Goal: Transaction & Acquisition: Purchase product/service

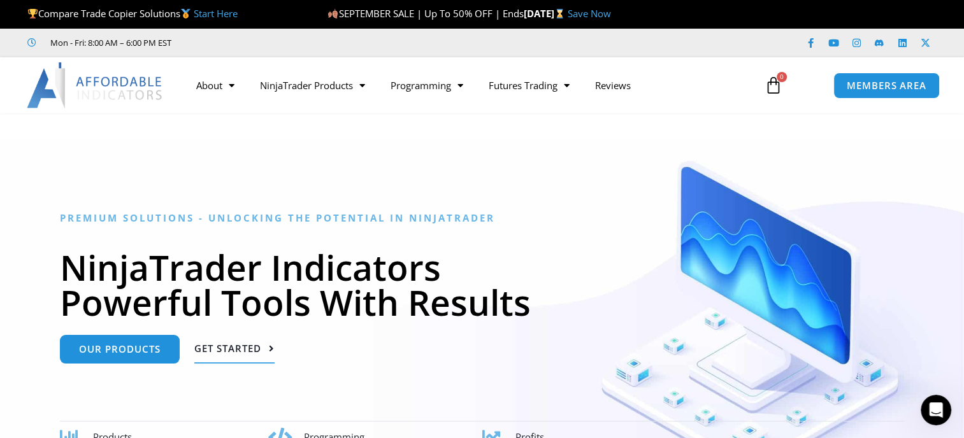
click at [243, 345] on span "Get Started" at bounding box center [227, 349] width 67 height 10
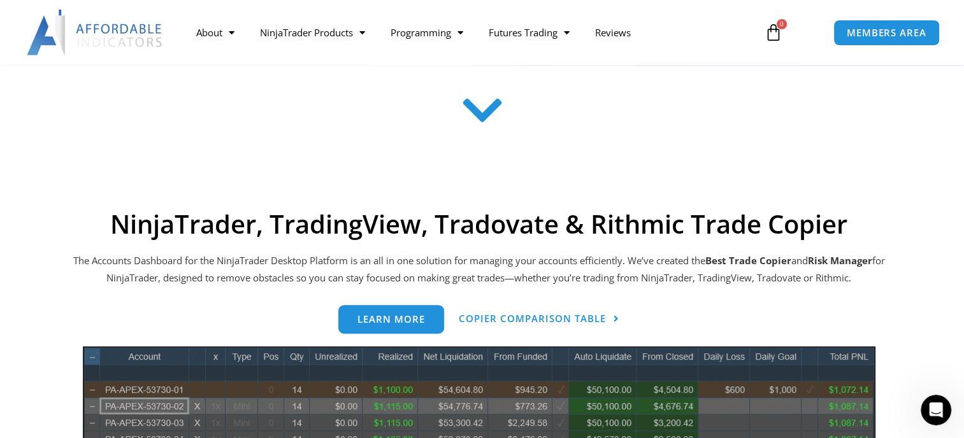
scroll to position [462, 0]
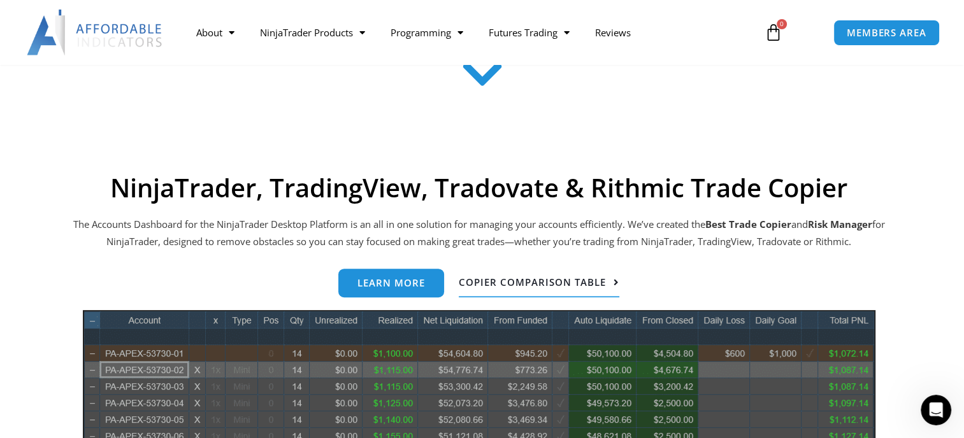
click at [587, 287] on link "Copier Comparison Table" at bounding box center [539, 283] width 161 height 29
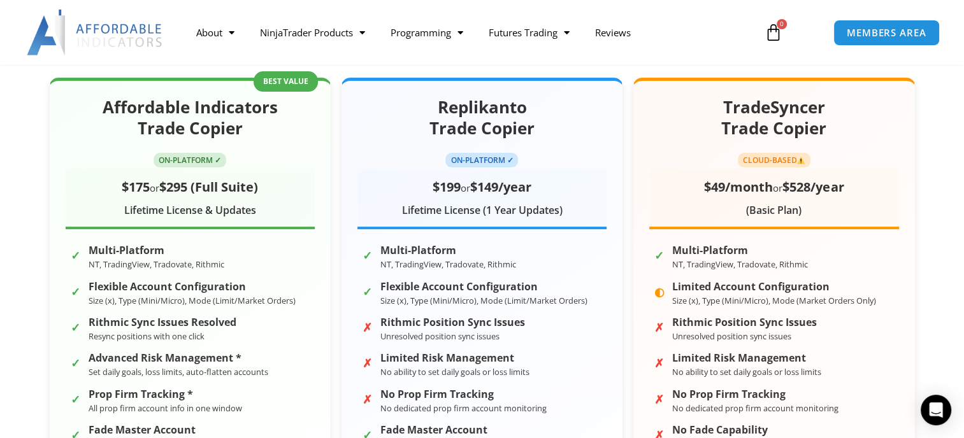
scroll to position [226, 0]
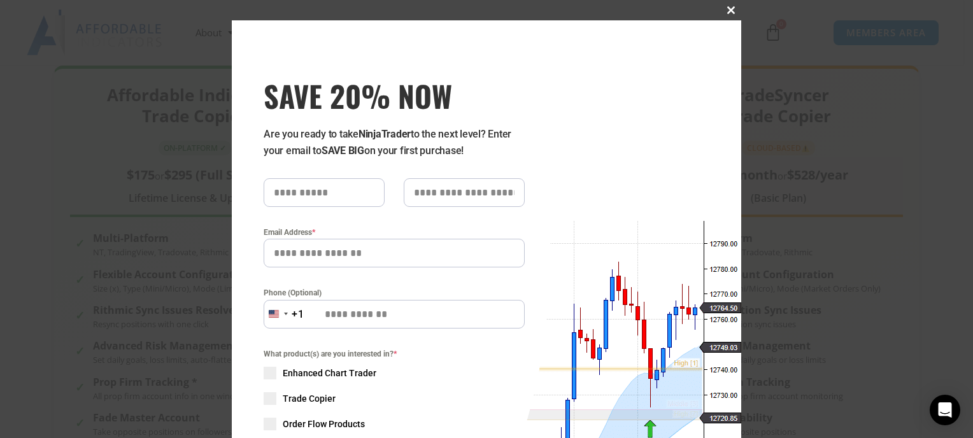
click at [726, 10] on span "SAVE 20% NOW popup" at bounding box center [731, 10] width 20 height 8
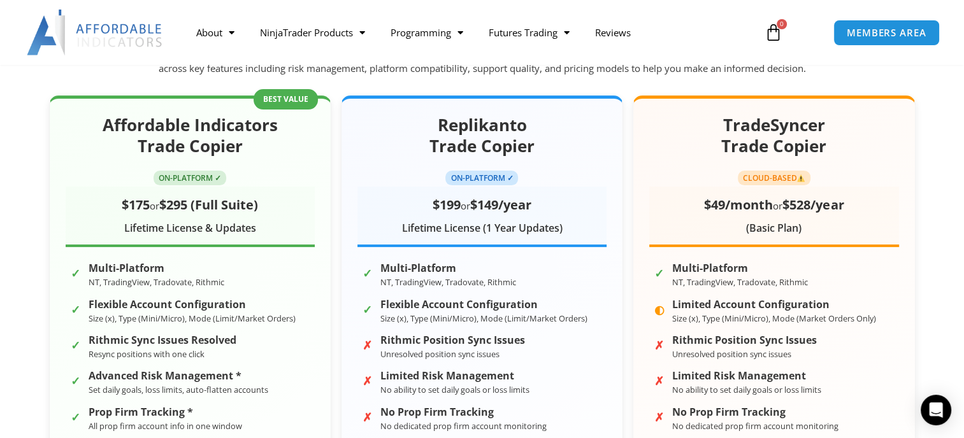
scroll to position [194, 0]
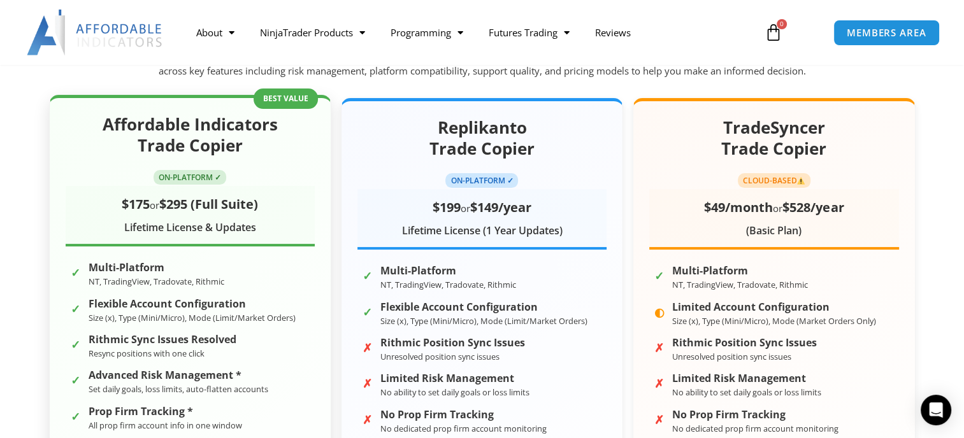
click at [234, 211] on span "$295 (Full Suite)" at bounding box center [208, 204] width 99 height 17
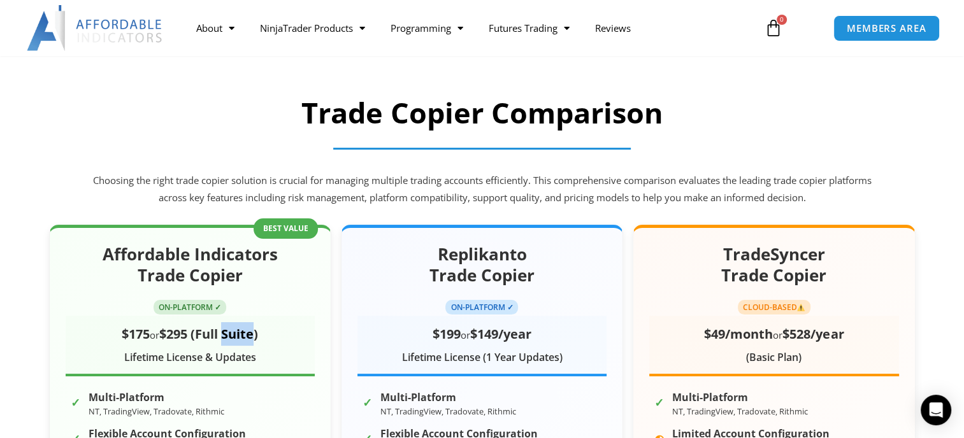
scroll to position [71, 0]
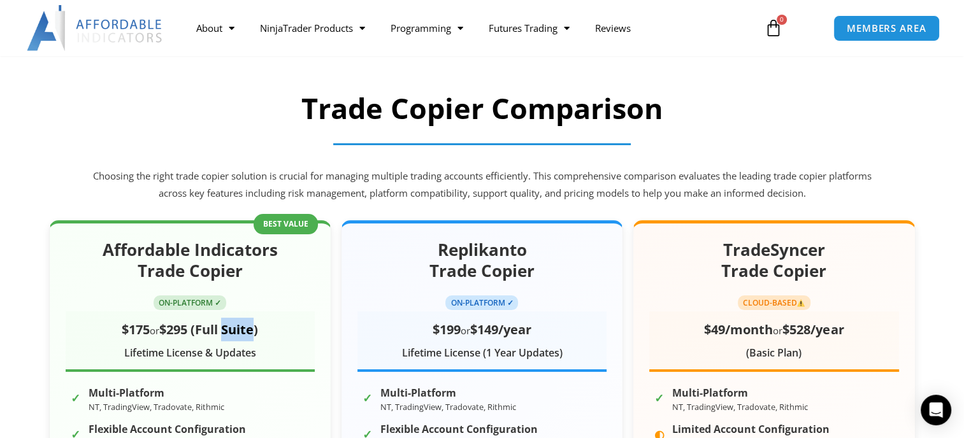
click at [768, 33] on icon at bounding box center [773, 28] width 18 height 18
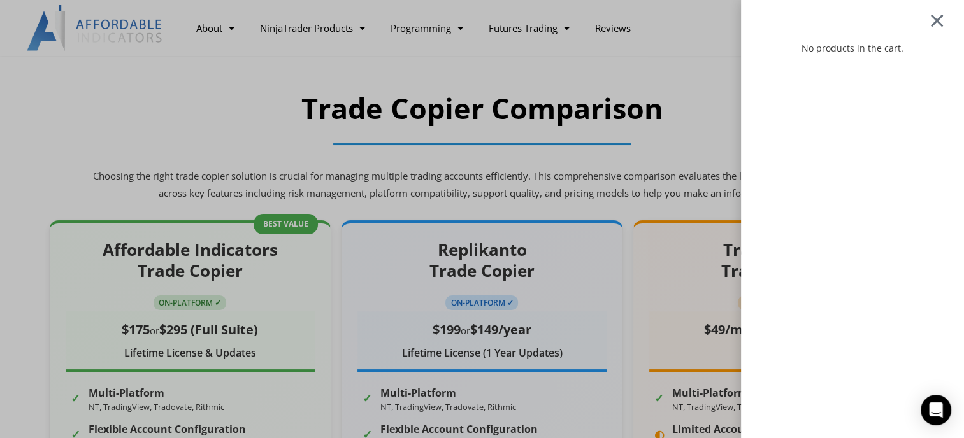
click at [941, 20] on div at bounding box center [937, 20] width 16 height 15
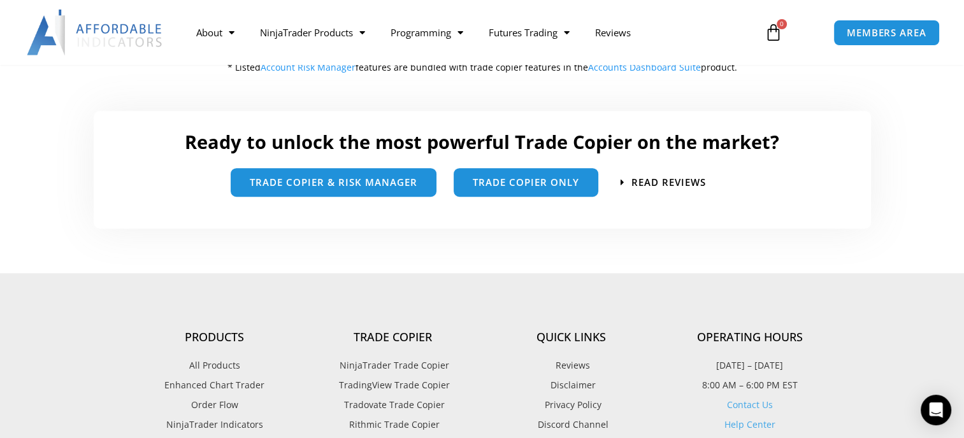
scroll to position [736, 0]
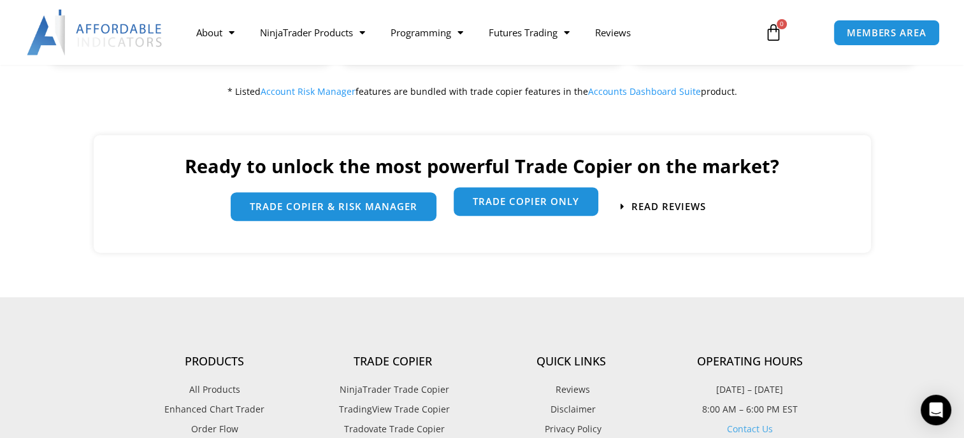
click at [540, 199] on span "Trade Copier Only" at bounding box center [526, 202] width 106 height 10
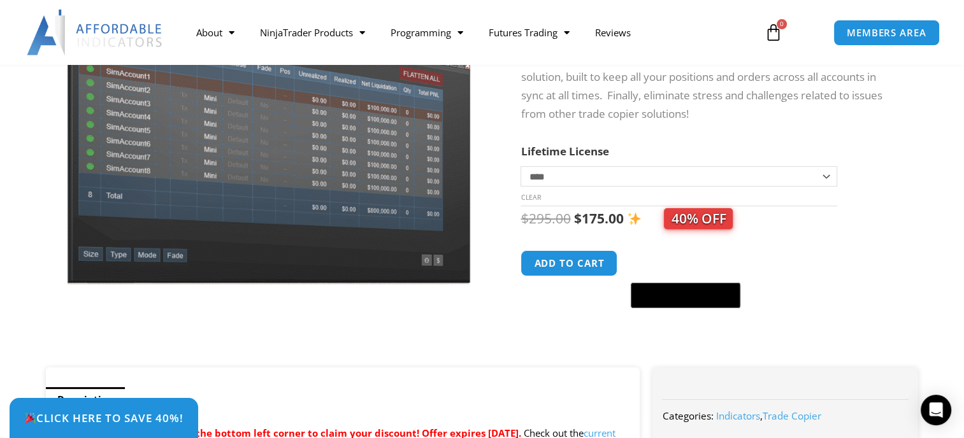
scroll to position [153, 0]
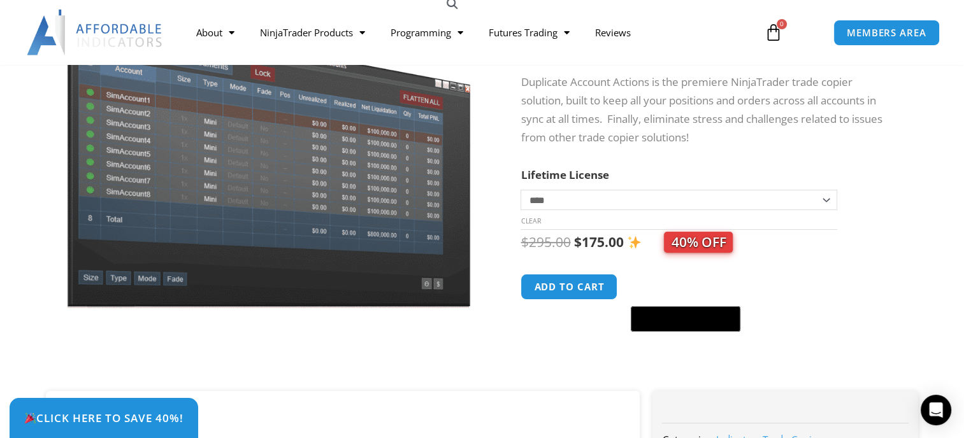
click at [827, 199] on select "**********" at bounding box center [678, 200] width 316 height 20
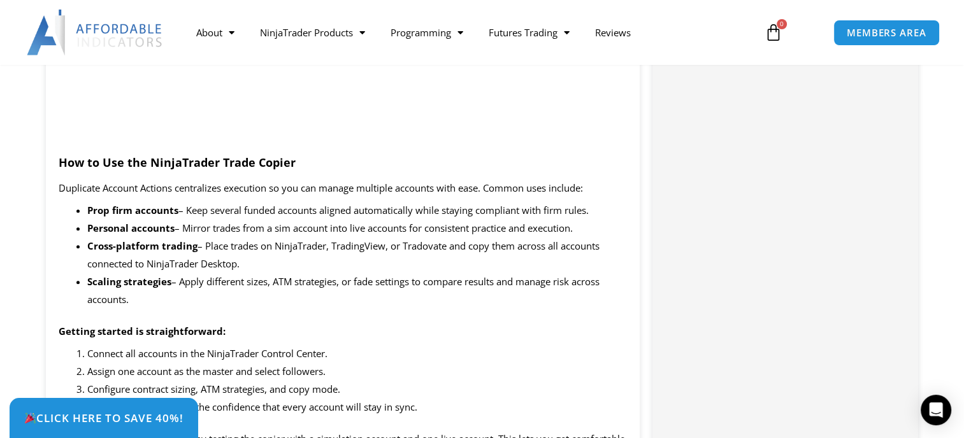
scroll to position [0, 0]
